Goal: Find specific page/section: Find specific page/section

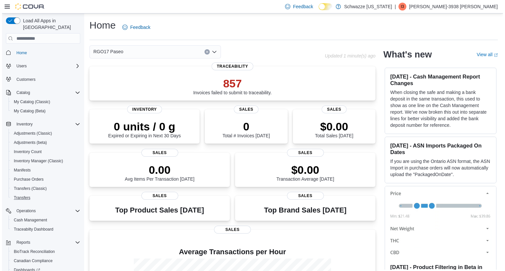
scroll to position [46, 0]
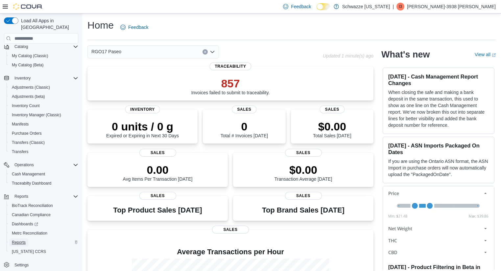
click at [19, 240] on span "Reports" at bounding box center [19, 242] width 14 height 5
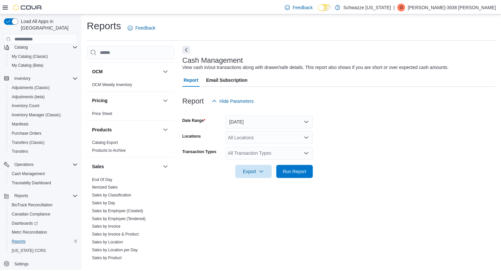
scroll to position [417, 0]
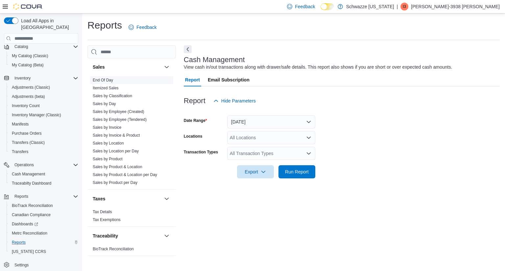
click at [108, 80] on link "End Of Day" at bounding box center [103, 80] width 20 height 5
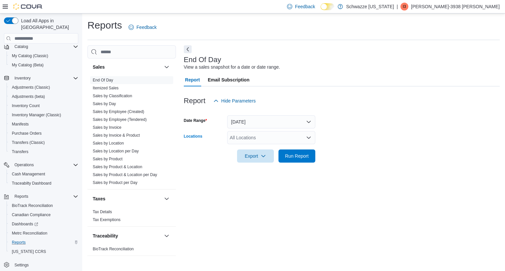
click at [278, 137] on div "All Locations" at bounding box center [271, 137] width 88 height 13
type input "*****"
click at [264, 150] on span "RGO17 Paseo" at bounding box center [260, 149] width 30 height 7
click at [385, 152] on form "Date Range [DATE] Locations RGO17 Paseo Export Run Report" at bounding box center [342, 134] width 316 height 55
click at [305, 155] on span "Run Report" at bounding box center [297, 156] width 24 height 7
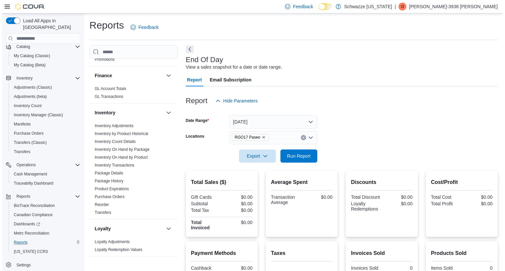
scroll to position [122, 0]
click at [130, 147] on link "Inventory On Hand by Package" at bounding box center [120, 149] width 55 height 5
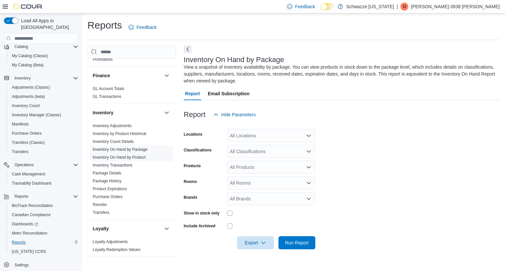
click at [122, 157] on link "Inventory On Hand by Product" at bounding box center [119, 157] width 53 height 5
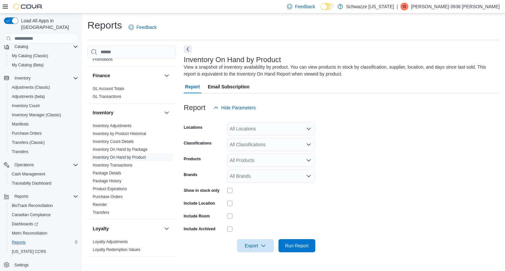
click at [272, 129] on div "All Locations" at bounding box center [271, 128] width 88 height 13
type input "*****"
click at [262, 143] on button "RGO17 Paseo" at bounding box center [271, 140] width 88 height 10
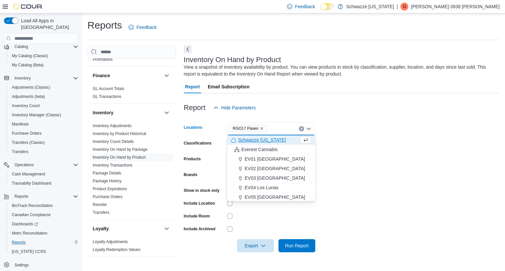
click at [371, 168] on form "Locations RGO17 Paseo Combo box. Selected. RGO17 Paseo. Press Backspace to dele…" at bounding box center [342, 183] width 316 height 138
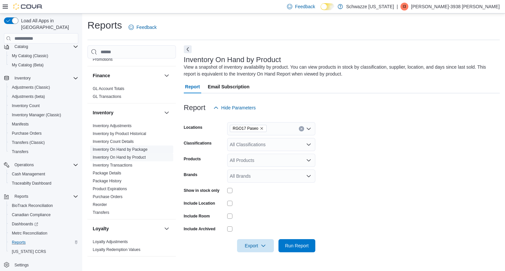
click at [144, 151] on link "Inventory On Hand by Package" at bounding box center [120, 149] width 55 height 5
